Goal: Navigation & Orientation: Find specific page/section

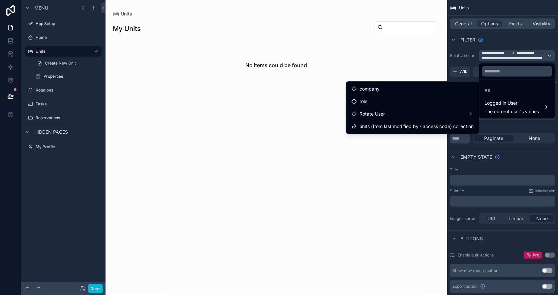
click at [54, 41] on div "scrollable content" at bounding box center [279, 147] width 558 height 295
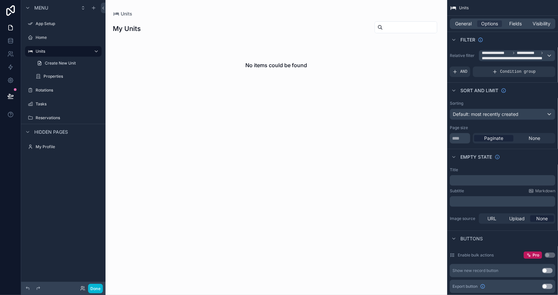
click at [54, 40] on div "Home" at bounding box center [68, 37] width 65 height 5
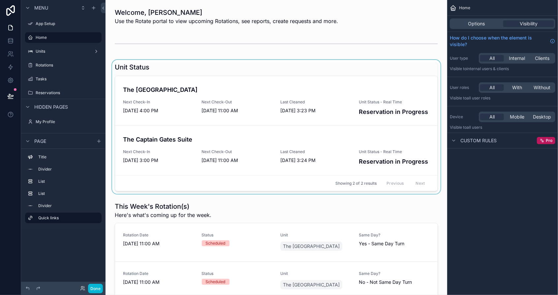
click at [382, 74] on div "scrollable content" at bounding box center [276, 127] width 331 height 134
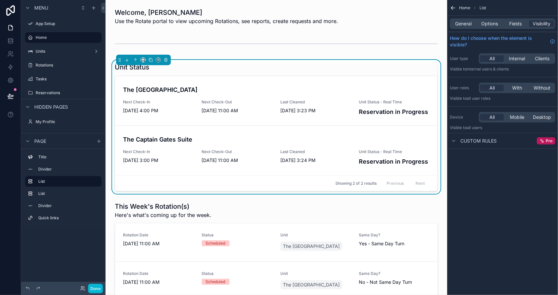
click at [514, 91] on div "All With Without" at bounding box center [516, 88] width 76 height 11
click at [517, 87] on span "With" at bounding box center [517, 88] width 10 height 7
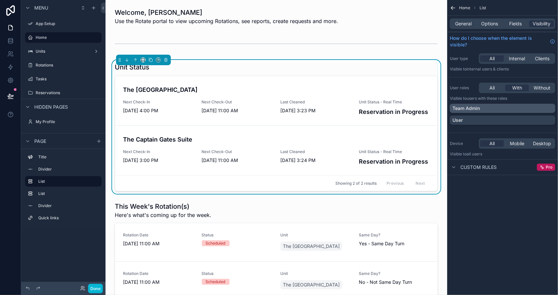
click at [488, 108] on div "Team Admin" at bounding box center [502, 108] width 100 height 7
click at [492, 120] on div "User" at bounding box center [502, 120] width 100 height 7
click at [506, 122] on div "User" at bounding box center [498, 120] width 92 height 7
click at [506, 112] on div "Team Admin" at bounding box center [501, 108] width 105 height 9
click at [495, 89] on div "All" at bounding box center [492, 88] width 24 height 7
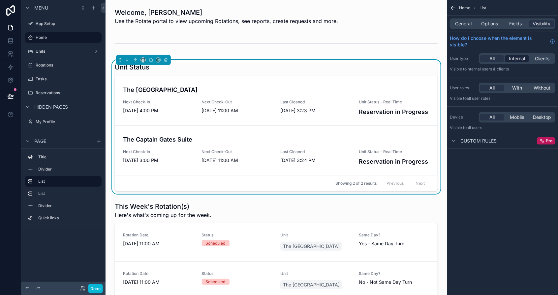
click at [517, 60] on span "Internal" at bounding box center [517, 58] width 16 height 7
click at [492, 60] on span "All" at bounding box center [491, 58] width 5 height 7
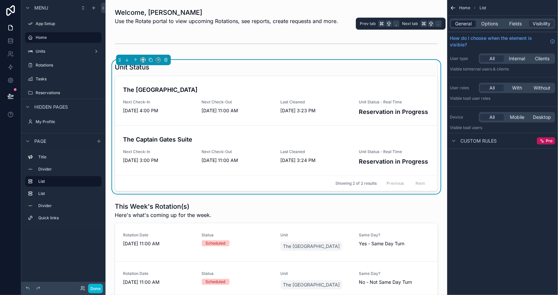
click at [469, 24] on span "General" at bounding box center [463, 23] width 16 height 7
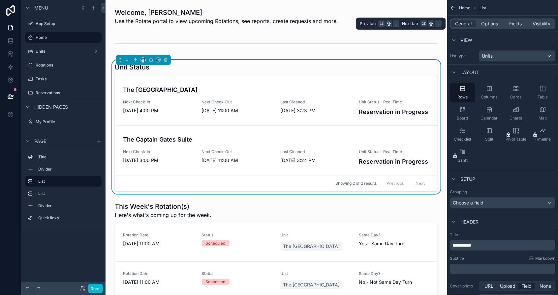
click at [502, 24] on div "General Options Fields Visibility" at bounding box center [501, 23] width 105 height 11
click at [498, 24] on div "Options" at bounding box center [489, 23] width 25 height 7
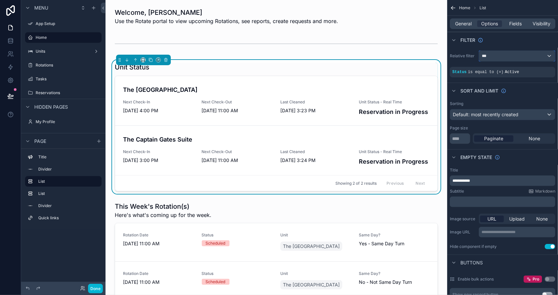
click at [507, 58] on div "***" at bounding box center [517, 56] width 76 height 11
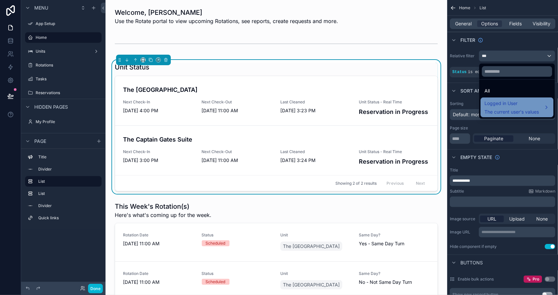
click at [507, 101] on span "Logged in User" at bounding box center [511, 104] width 54 height 8
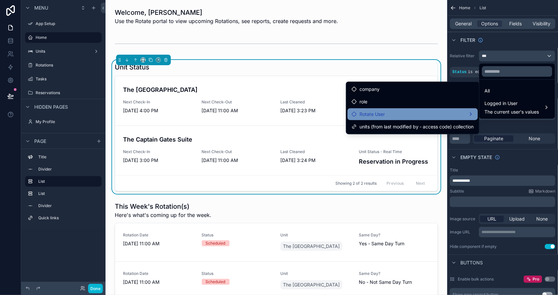
click at [434, 115] on div "Rotate User" at bounding box center [412, 114] width 122 height 8
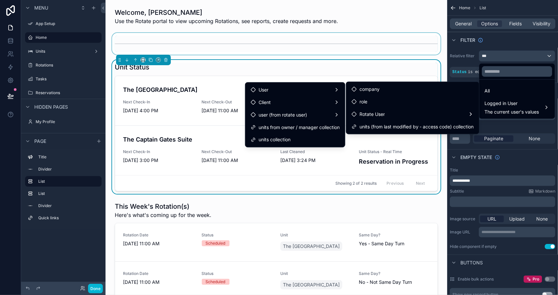
click at [230, 38] on div "scrollable content" at bounding box center [276, 44] width 331 height 22
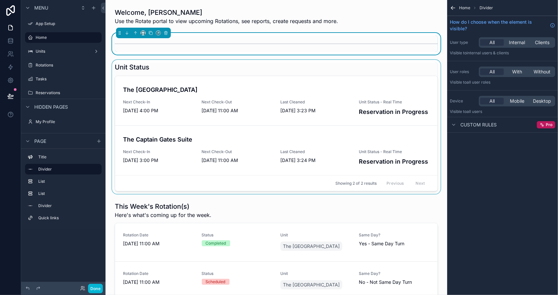
click at [244, 66] on div "scrollable content" at bounding box center [276, 127] width 331 height 134
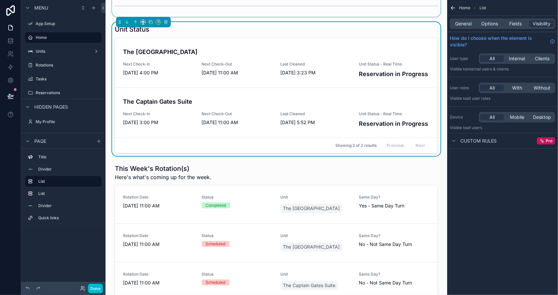
scroll to position [69, 0]
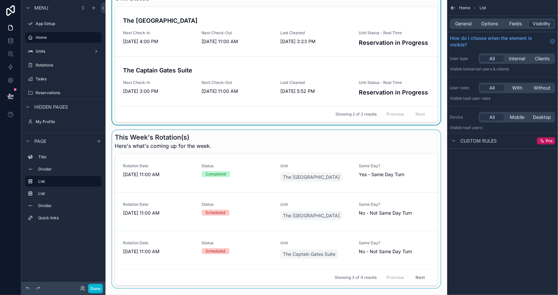
click at [422, 277] on button "Next" at bounding box center [420, 277] width 18 height 10
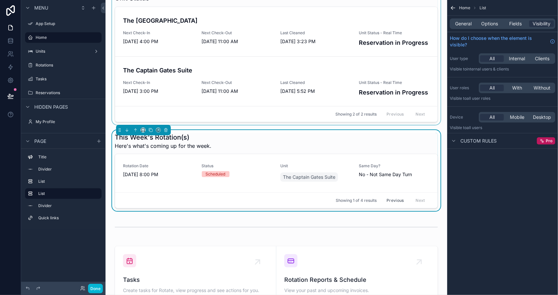
click at [398, 201] on button "Previous" at bounding box center [395, 200] width 26 height 10
